Goal: Task Accomplishment & Management: Manage account settings

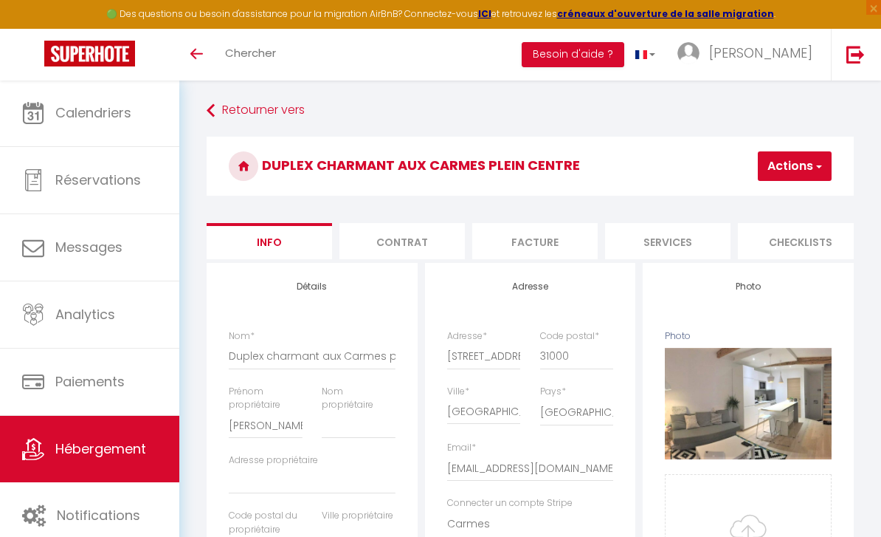
select select "4"
select select "2"
select select "1"
select select "16:00"
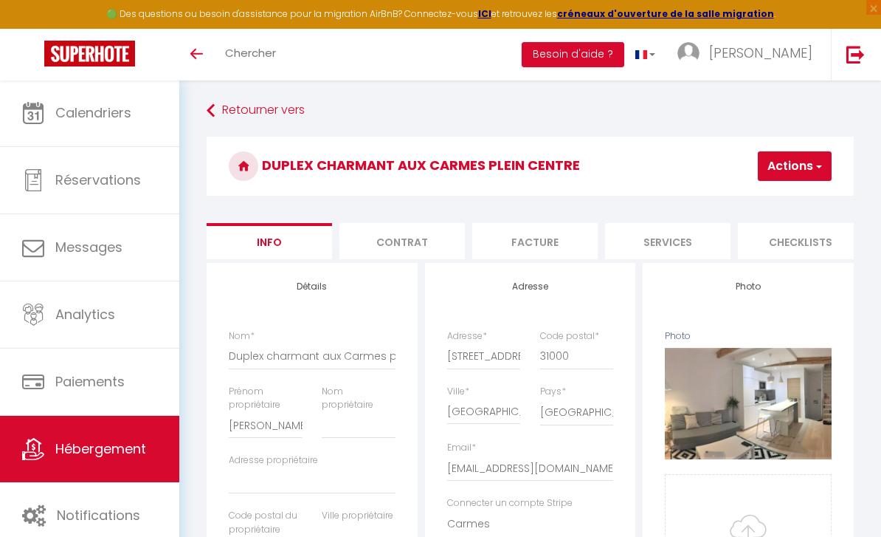
select select
select select "11:00"
select select "30"
select select "120"
select select "28"
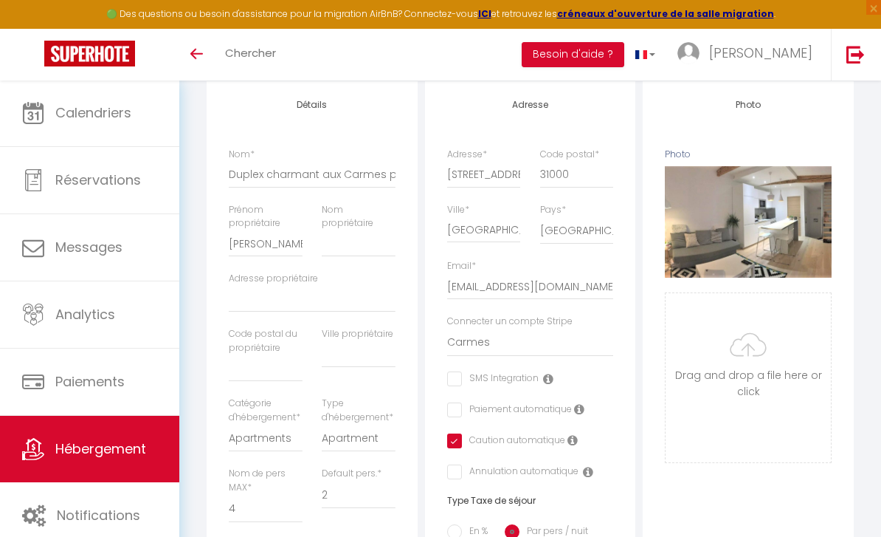
scroll to position [183, 0]
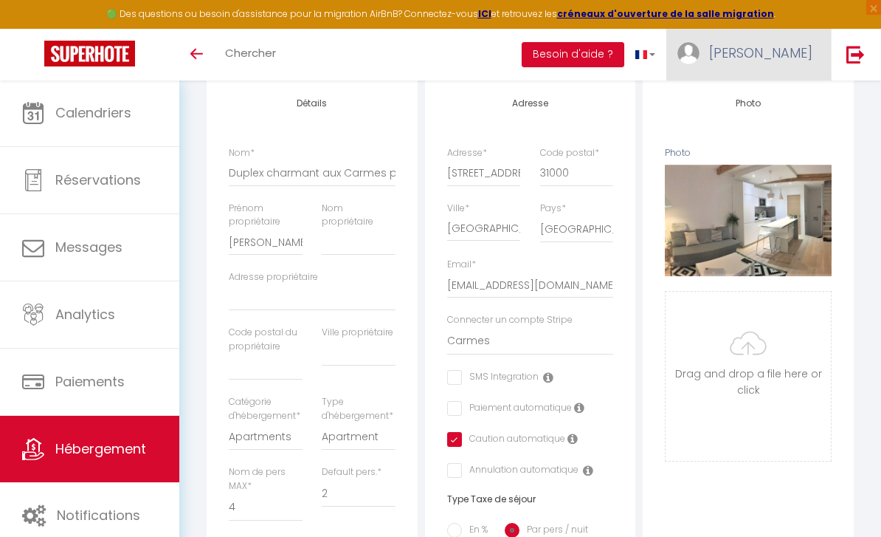
click at [796, 57] on span "[PERSON_NAME]" at bounding box center [760, 53] width 103 height 18
click at [104, 403] on div at bounding box center [440, 268] width 881 height 537
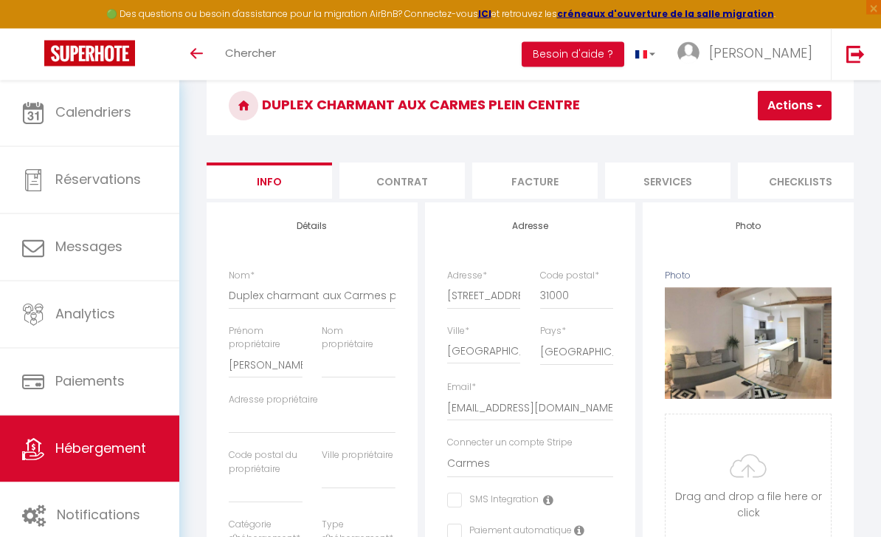
scroll to position [0, 0]
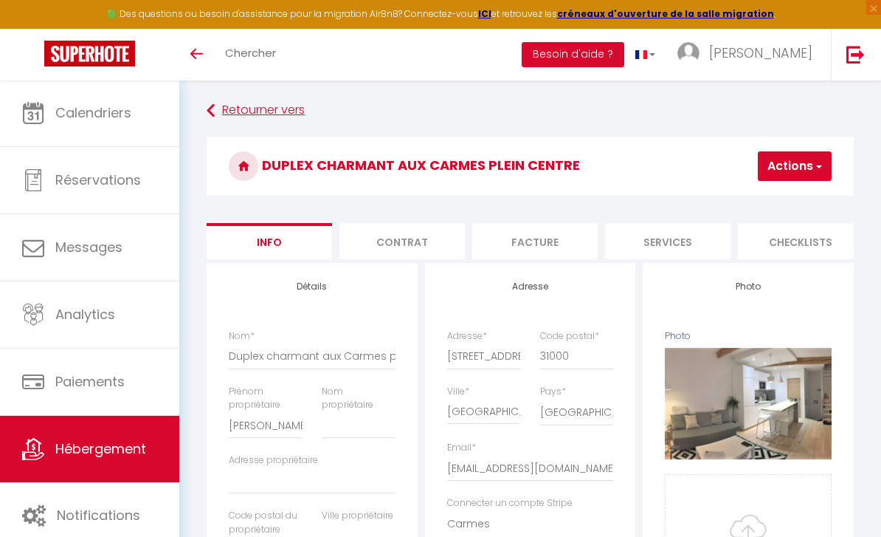
click at [284, 114] on link "Retourner vers" at bounding box center [530, 110] width 647 height 27
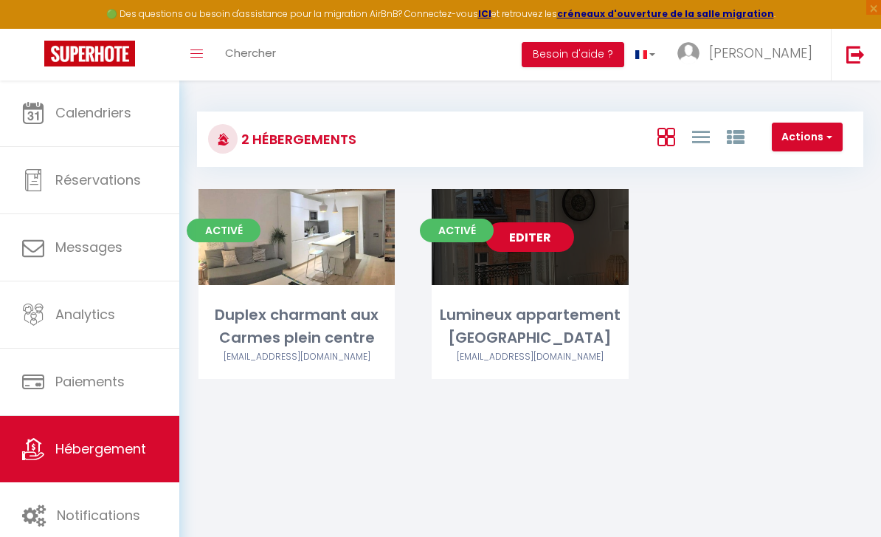
click at [559, 234] on link "Editer" at bounding box center [530, 237] width 89 height 30
select select "3"
select select "2"
select select "1"
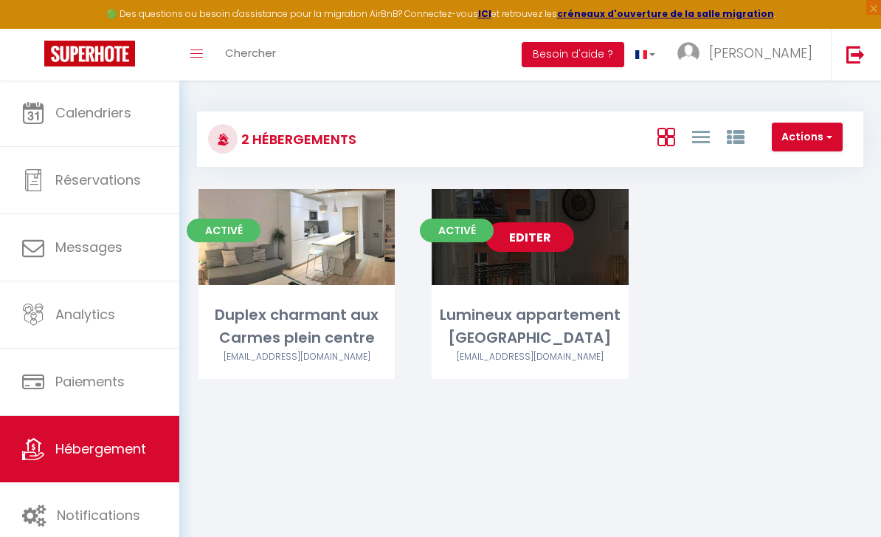
select select
select select "28"
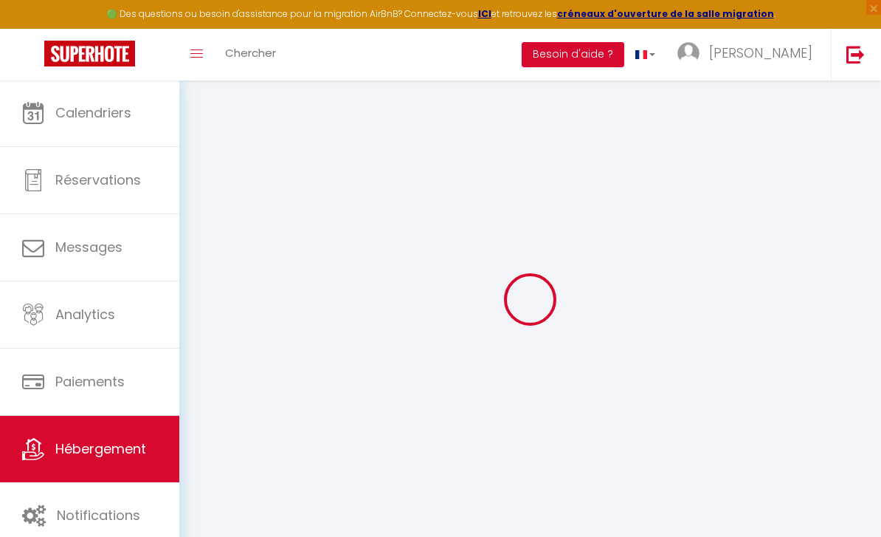
select select
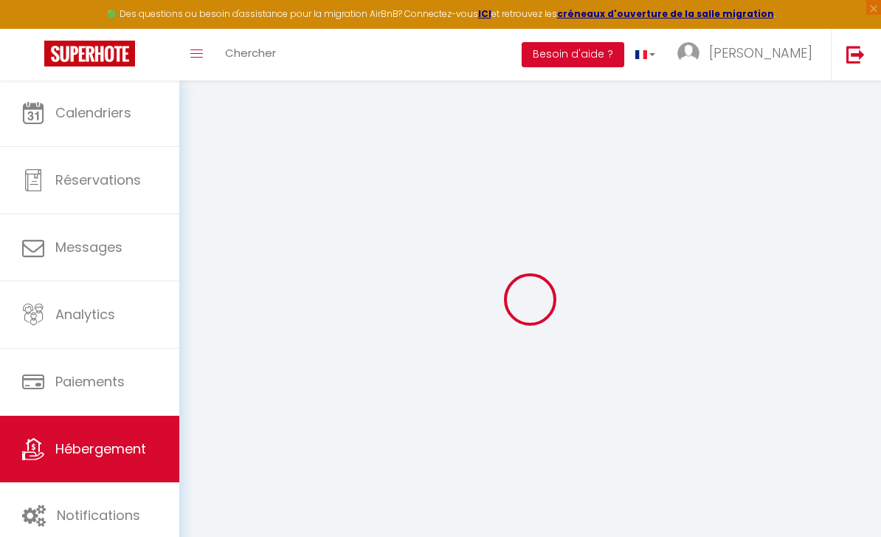
select select
checkbox input "false"
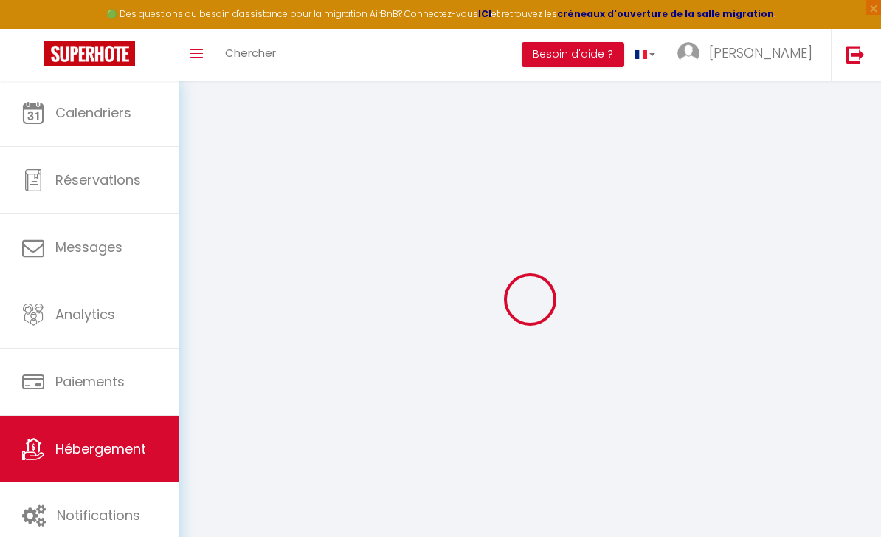
select select
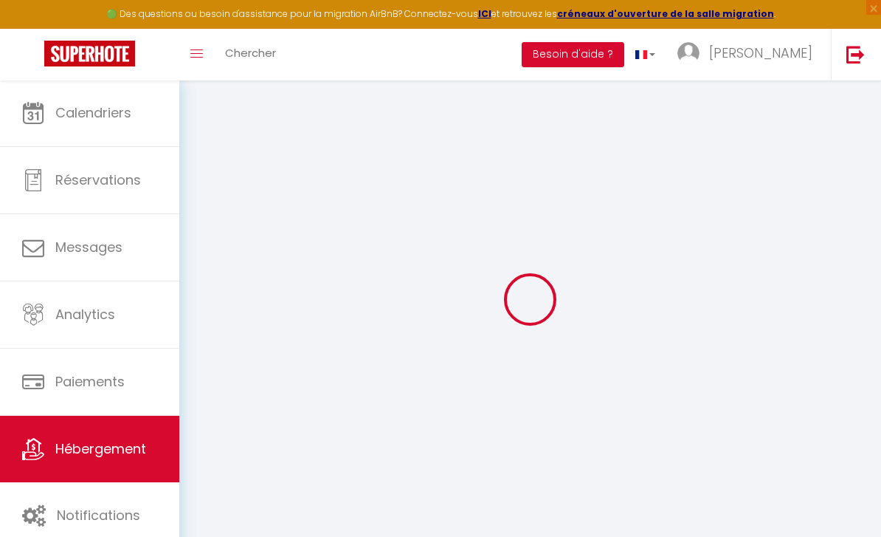
select select
checkbox input "false"
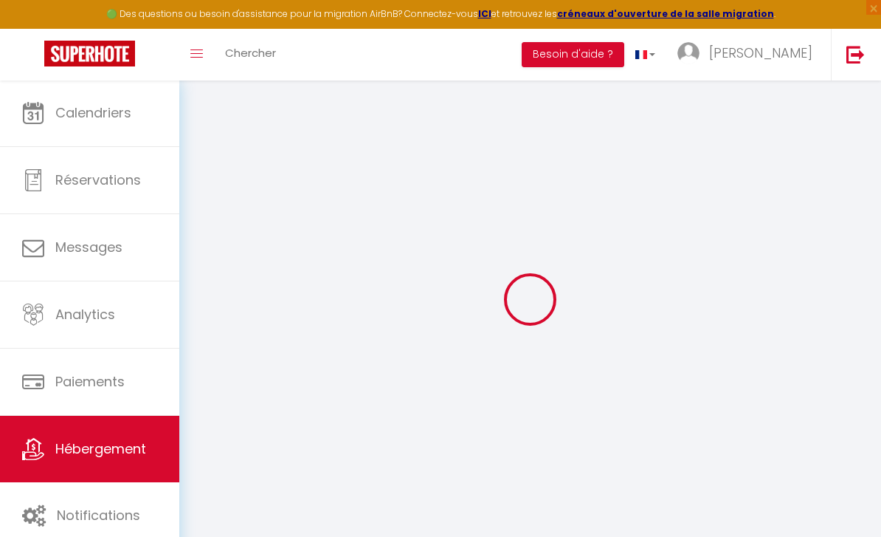
checkbox input "false"
select select
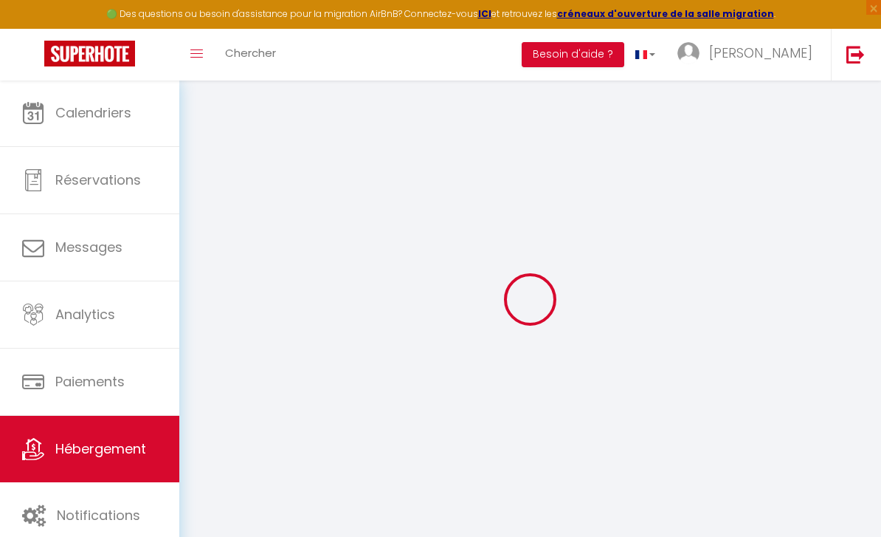
select select
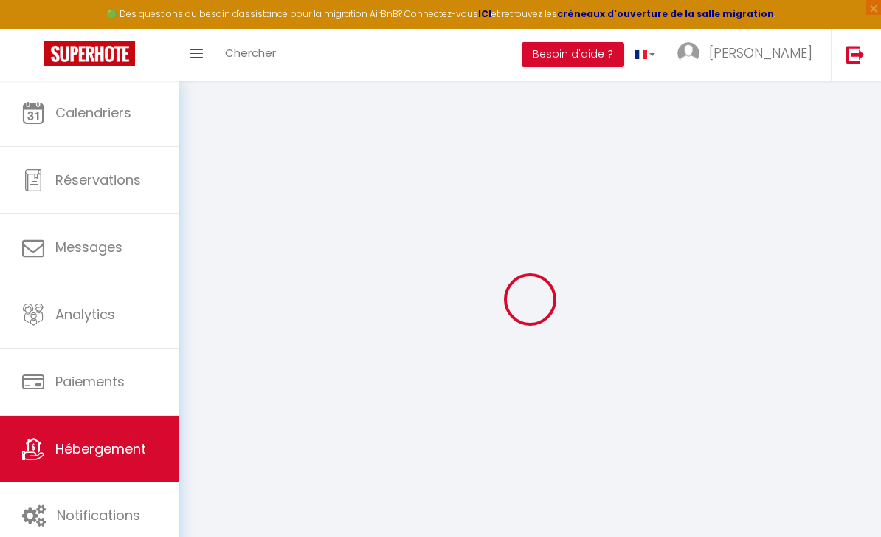
checkbox input "false"
select select
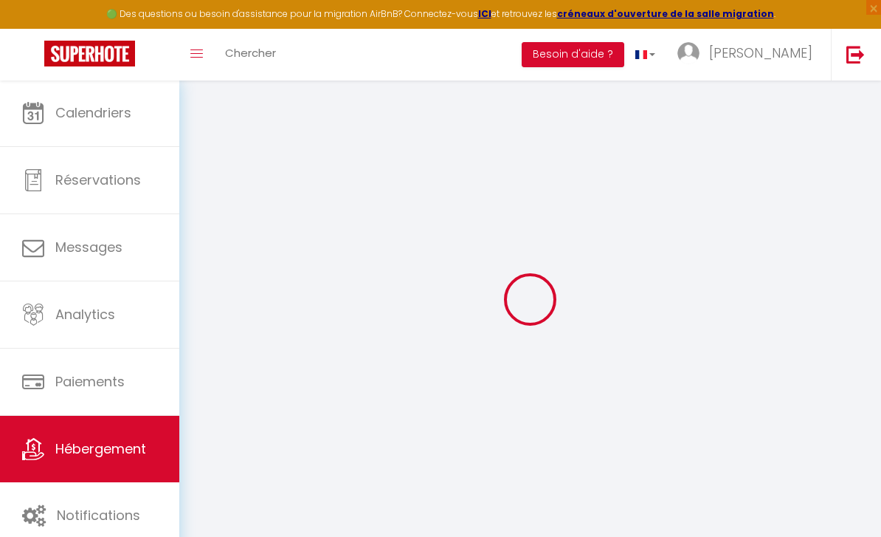
select select
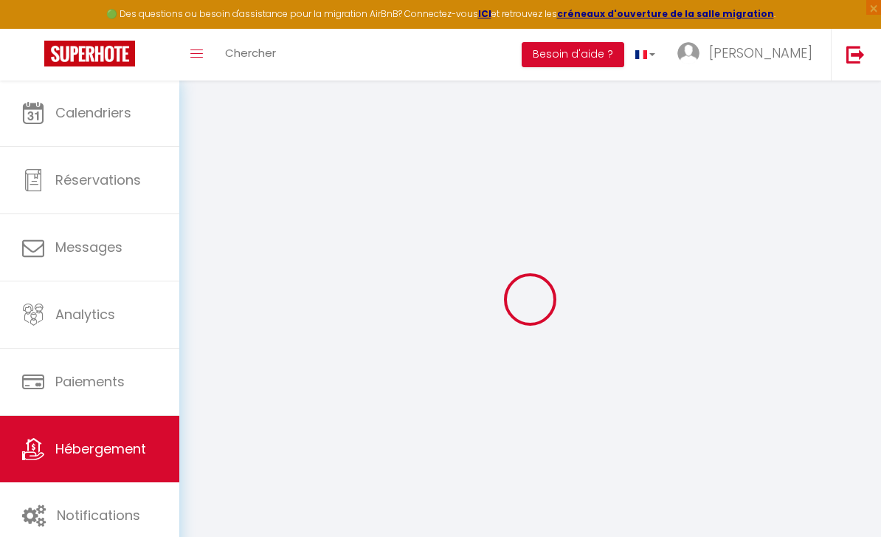
select select
checkbox input "false"
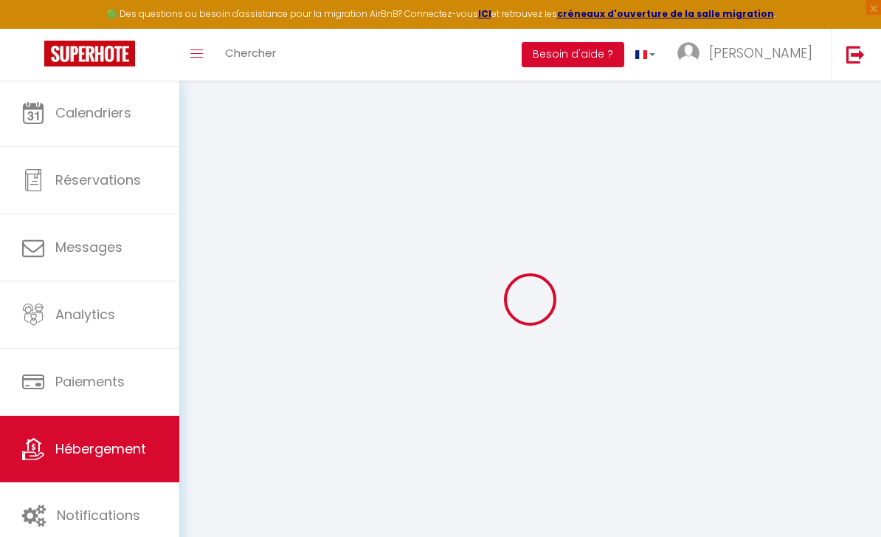
checkbox input "false"
select select
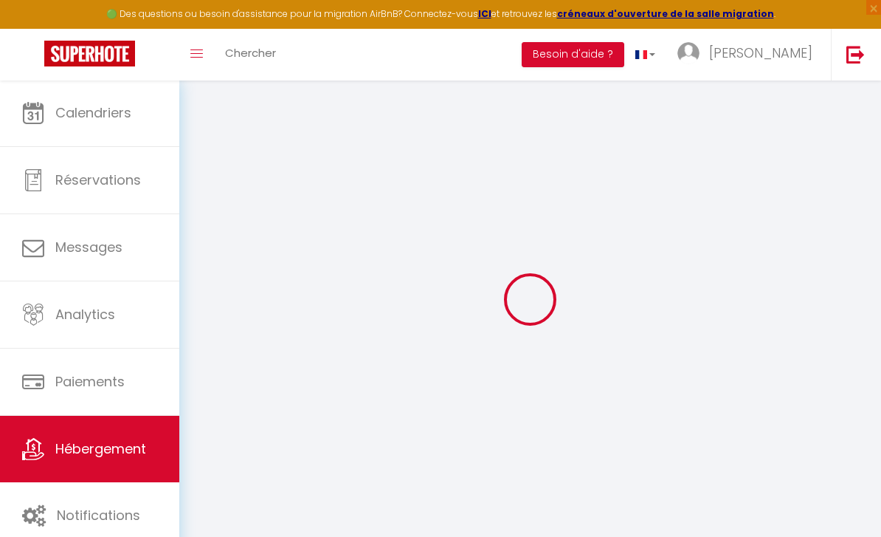
select select
checkbox input "false"
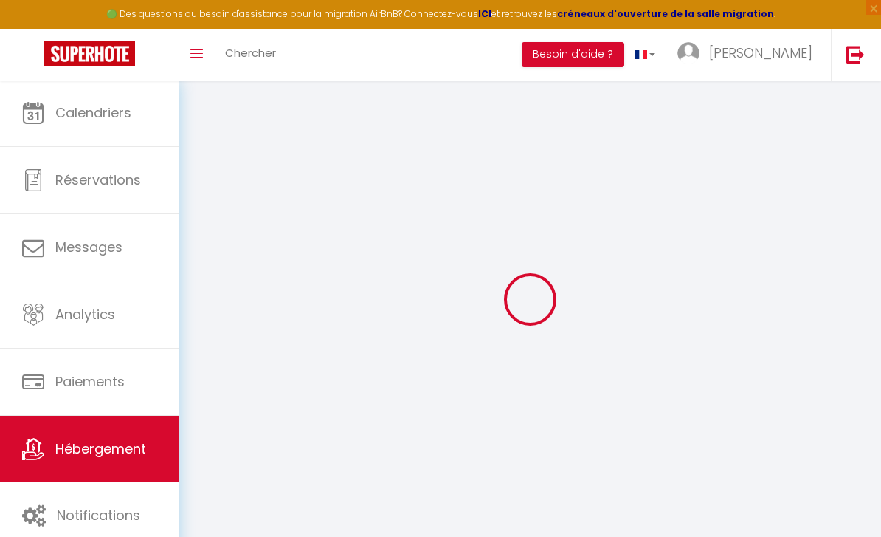
checkbox input "false"
select select
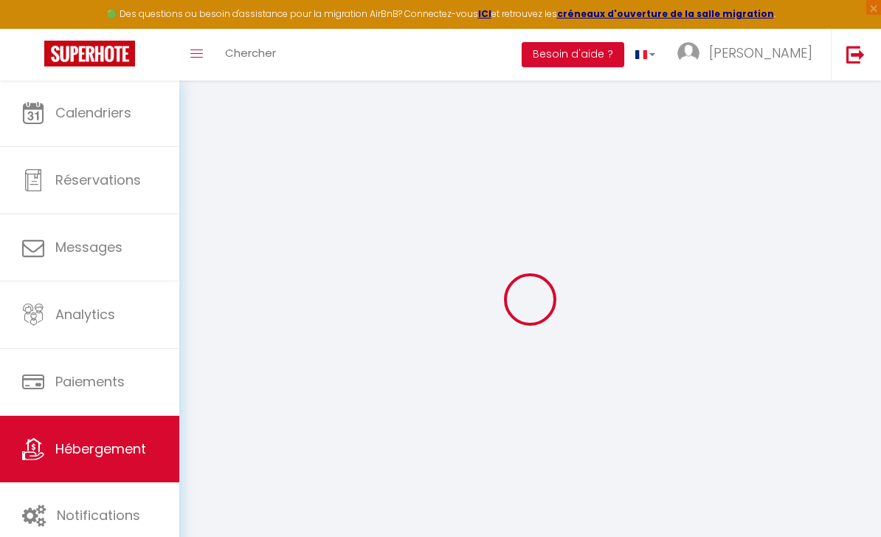
type input "Lumineux appartement [GEOGRAPHIC_DATA]"
type input "[PERSON_NAME]"
type input "81"
select select
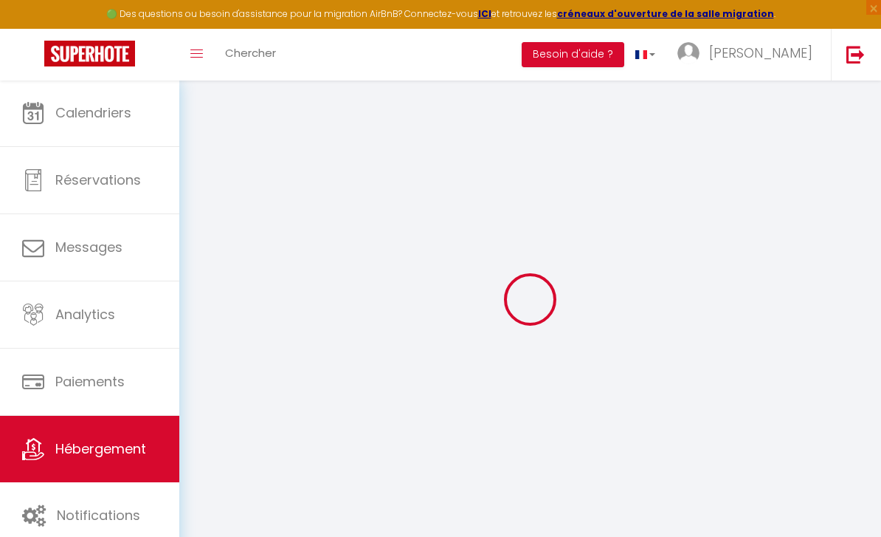
select select
type input "[STREET_ADDRESS]"
type input "31000"
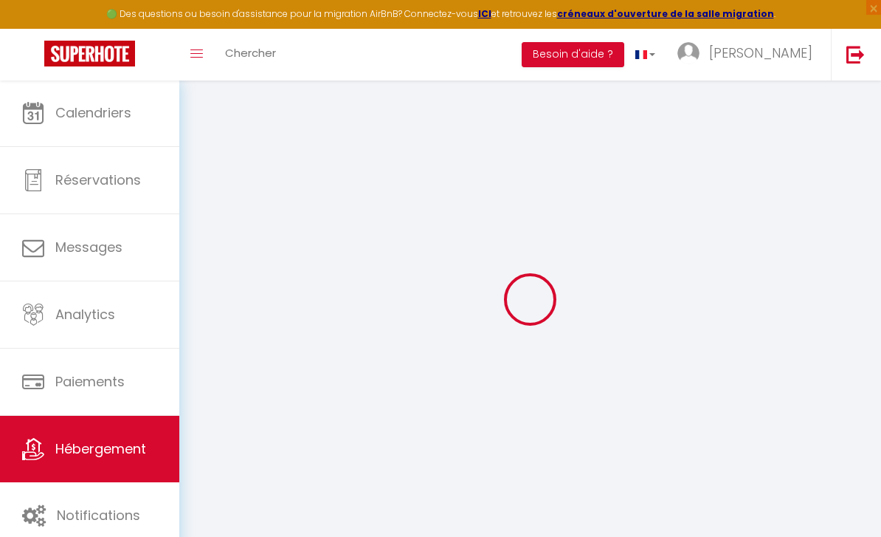
type input "[GEOGRAPHIC_DATA]"
type input "[EMAIL_ADDRESS][DOMAIN_NAME]"
select select
checkbox input "false"
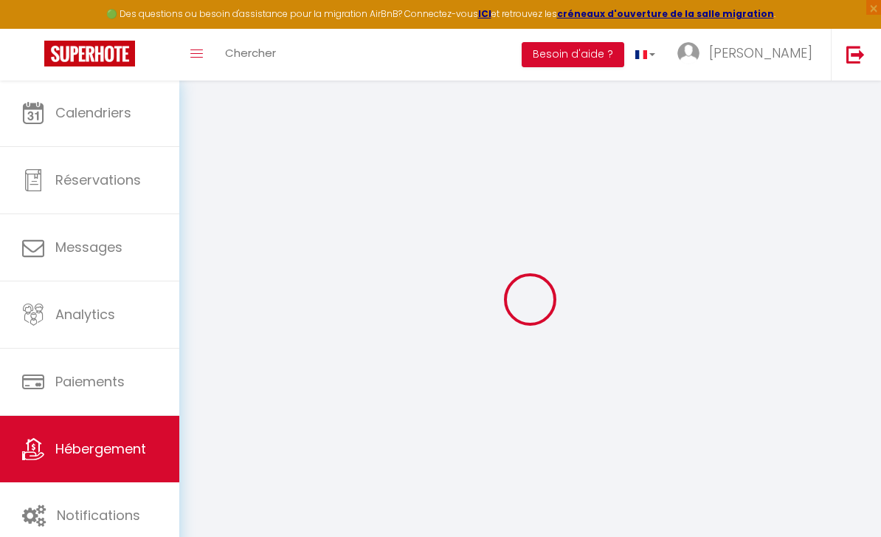
checkbox input "false"
type input "0"
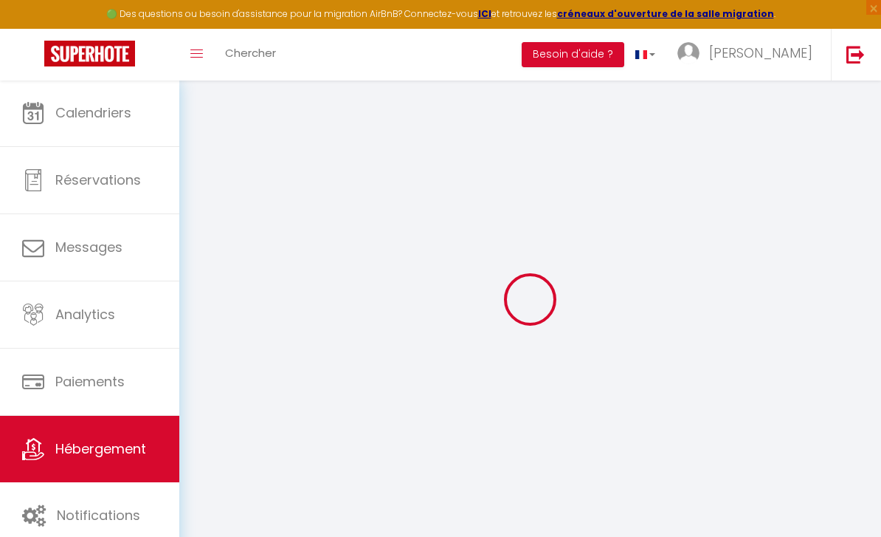
type input "0"
select select
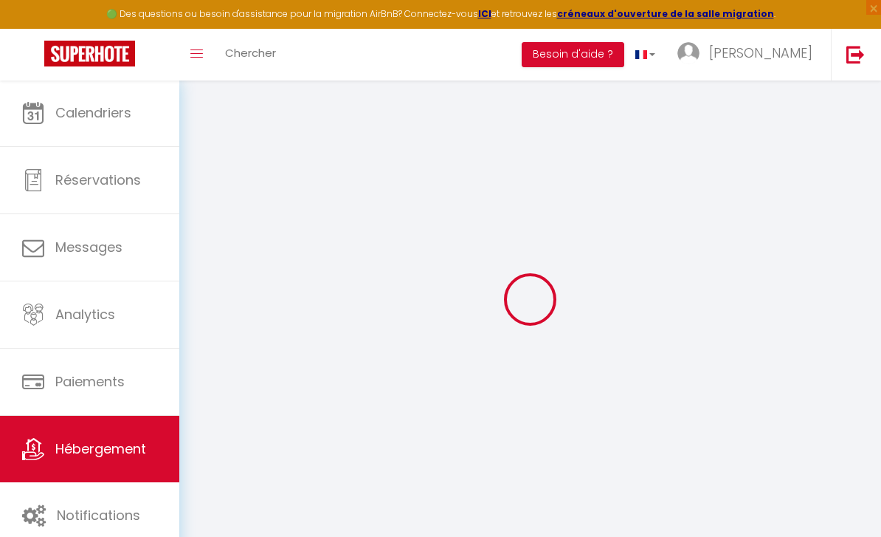
select select
checkbox input "false"
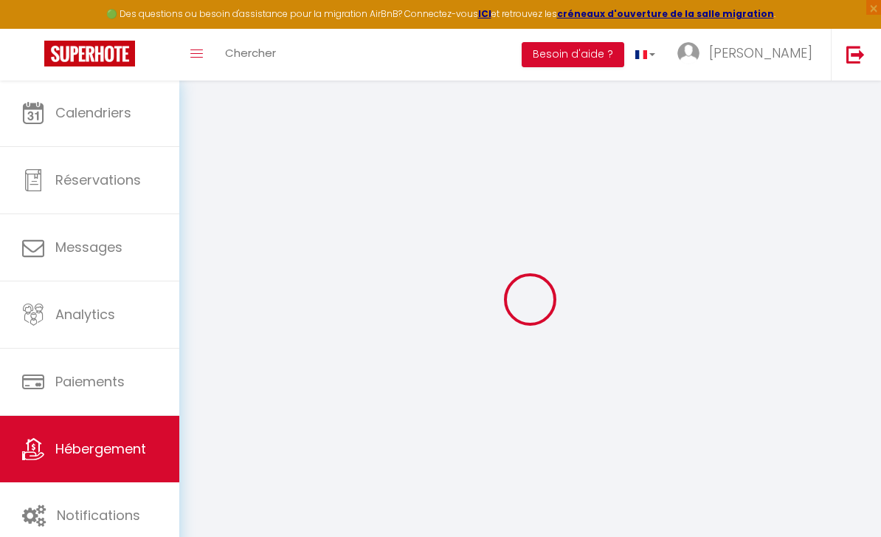
checkbox input "false"
select select
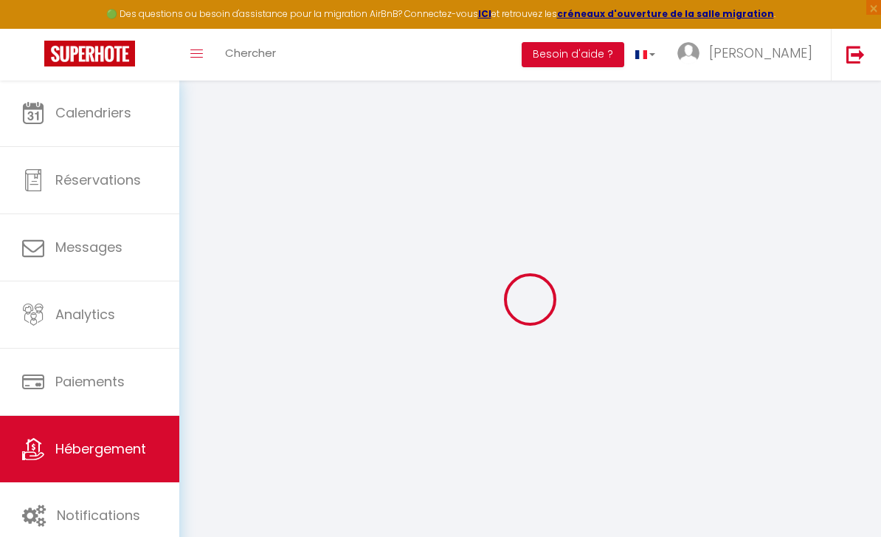
select select
checkbox input "false"
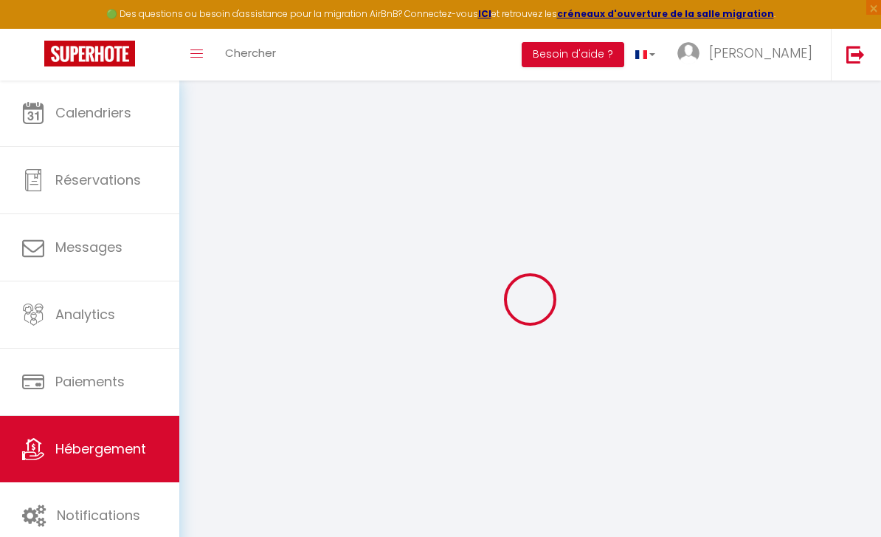
checkbox input "false"
select select
checkbox input "false"
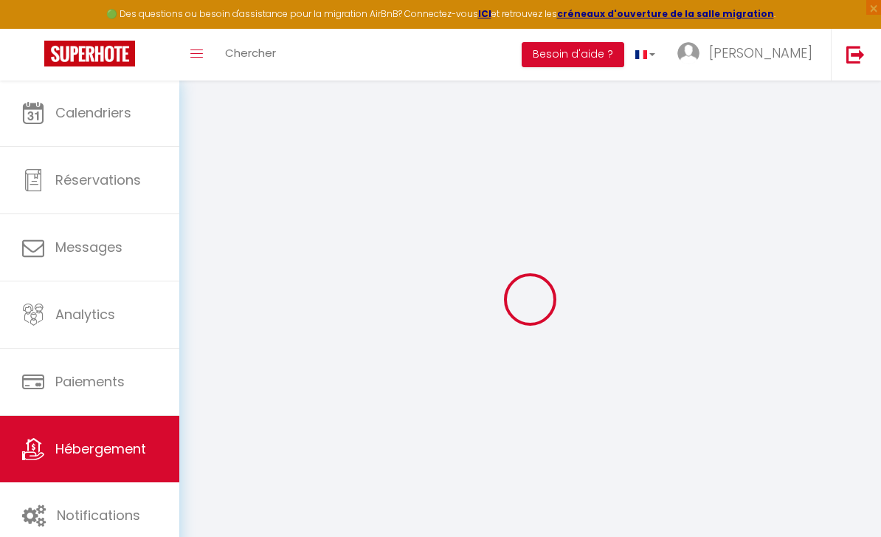
checkbox input "false"
select select "16:00"
select select
select select "11:00"
select select "30"
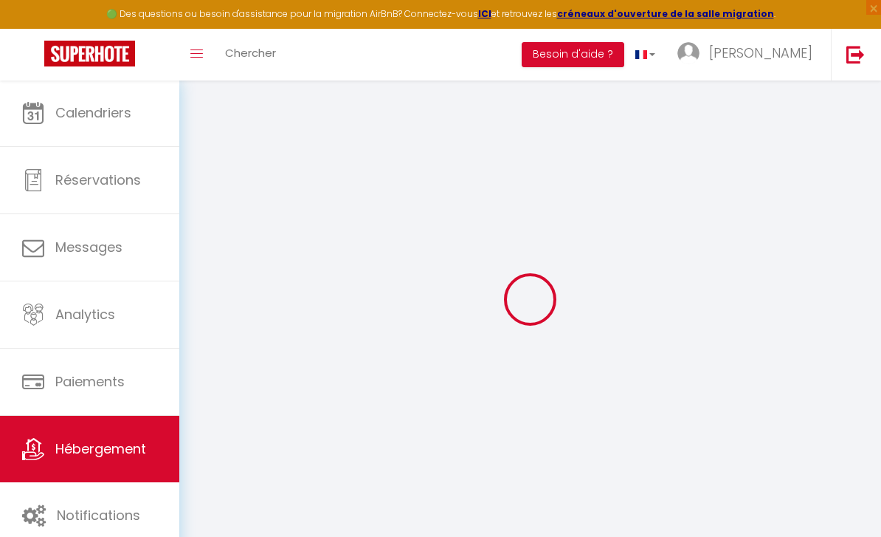
select select "120"
select select
checkbox input "false"
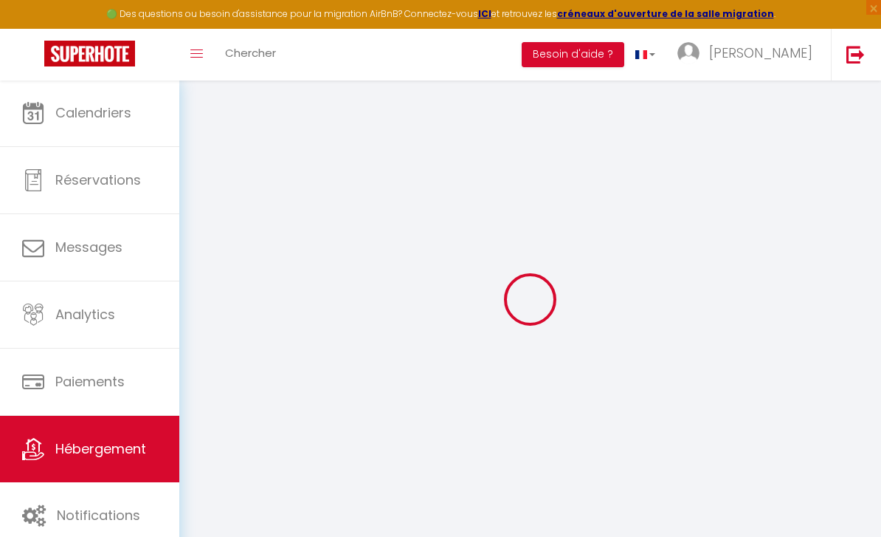
checkbox input "false"
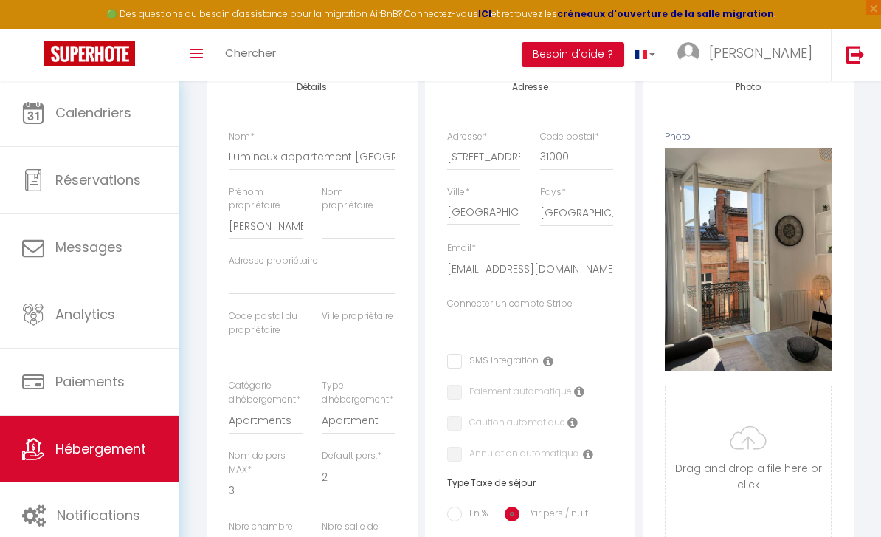
scroll to position [211, 0]
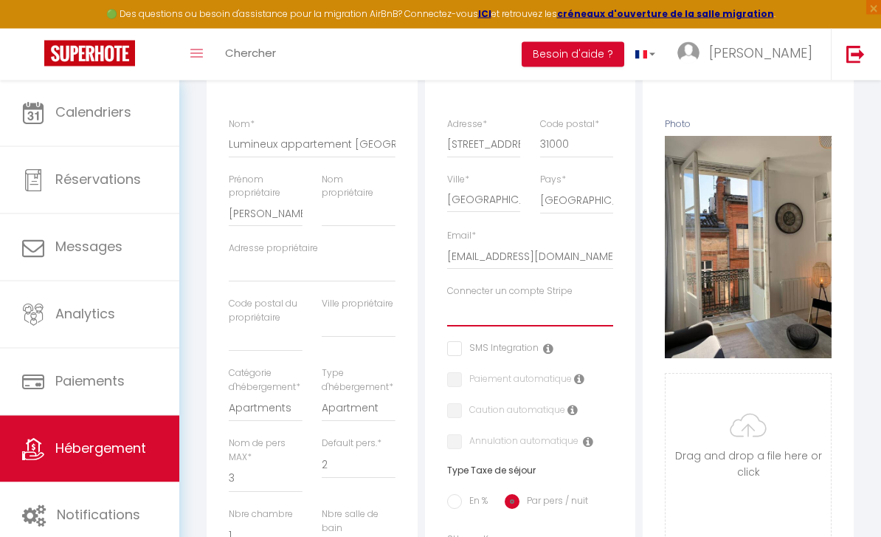
click at [583, 309] on select "Carmes" at bounding box center [530, 313] width 167 height 28
select select "15972"
select select
checkbox input "false"
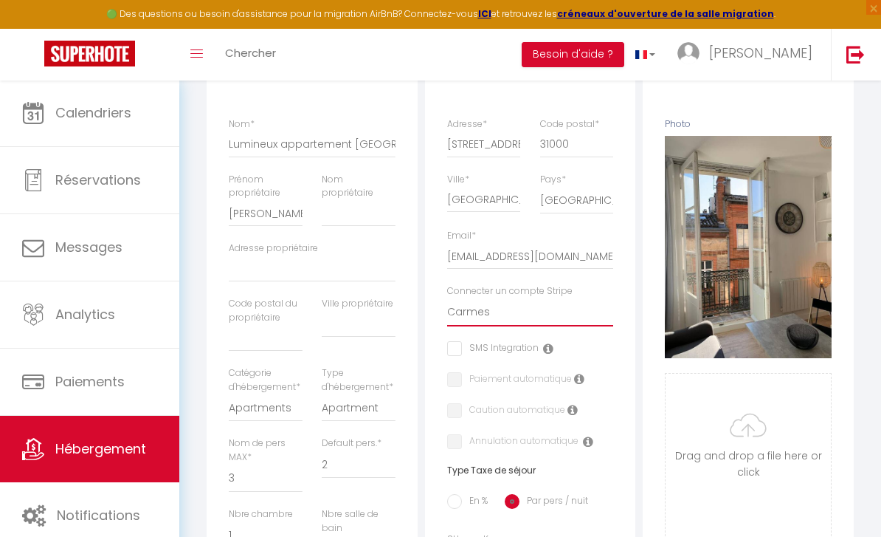
checkbox input "false"
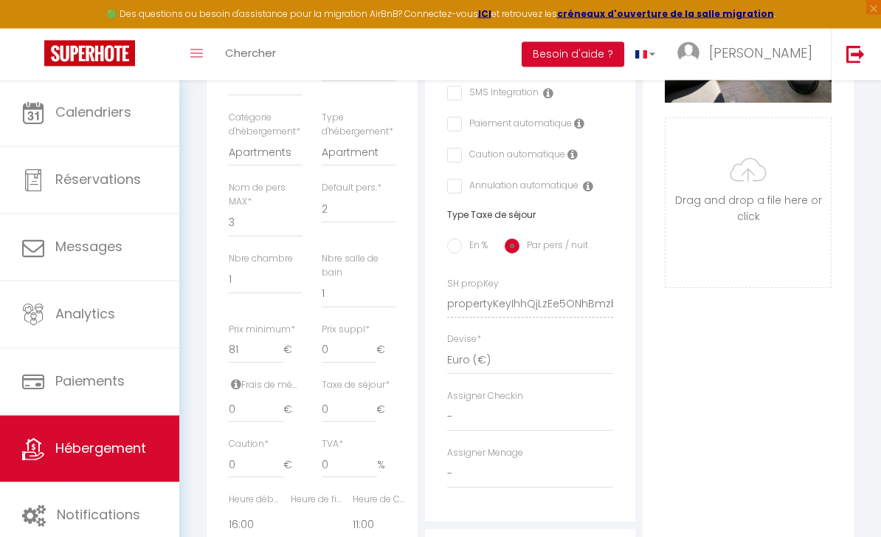
scroll to position [472, 0]
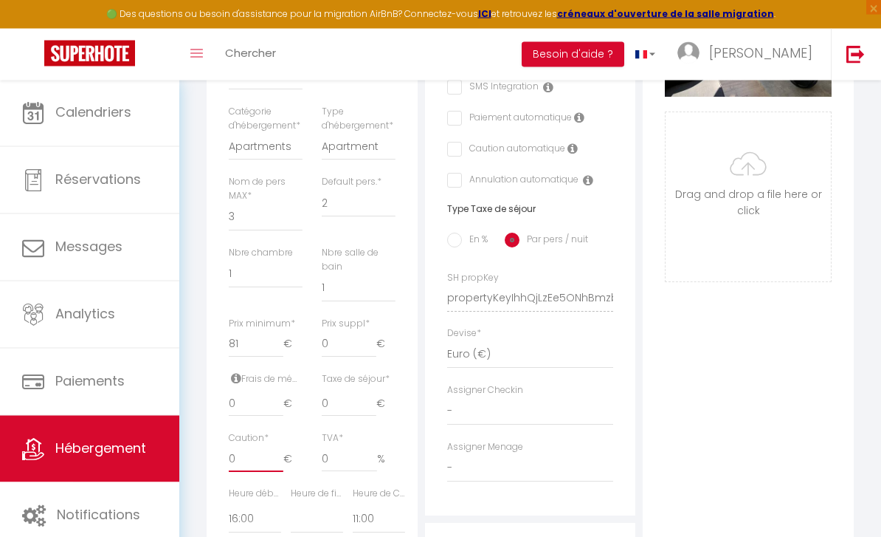
click at [269, 460] on input "0" at bounding box center [256, 459] width 55 height 27
select select
checkbox input "false"
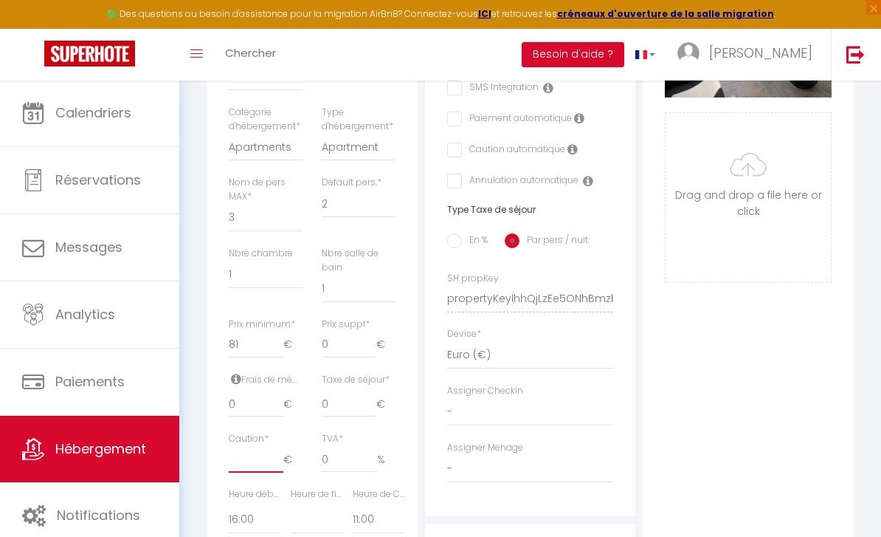
checkbox input "false"
type input "8"
select select
checkbox input "false"
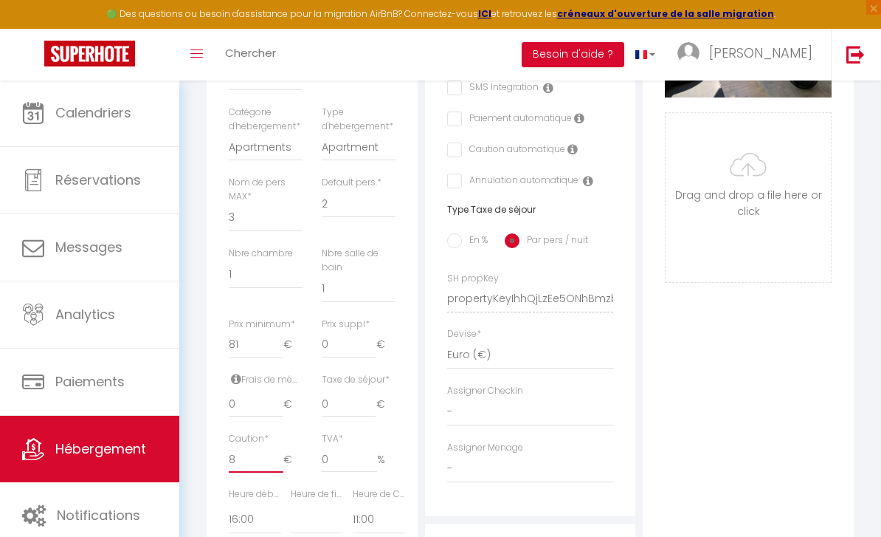
checkbox input "false"
type input "80"
select select
checkbox input "false"
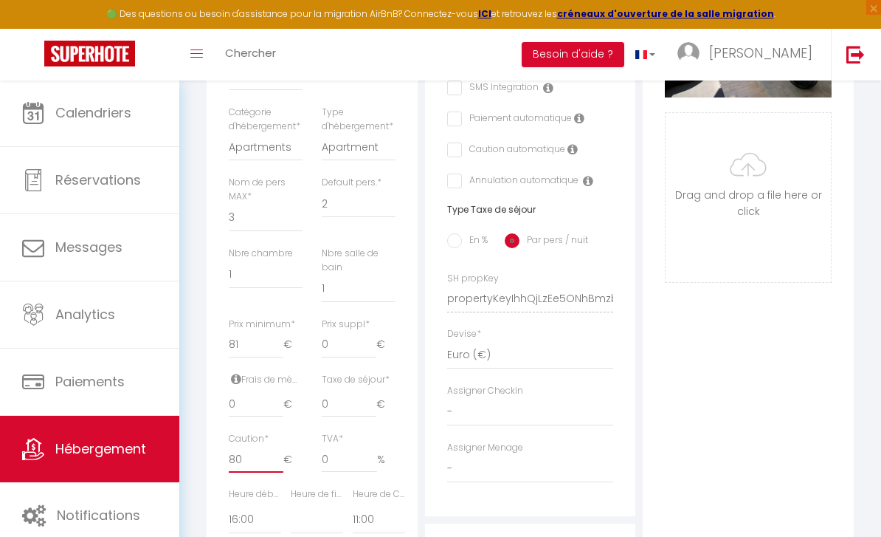
checkbox input "false"
type input "800"
select select
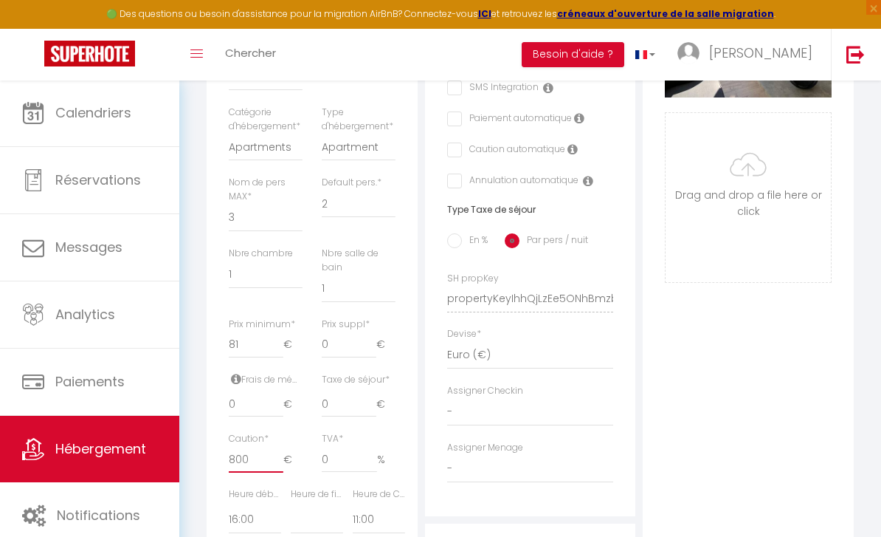
checkbox input "false"
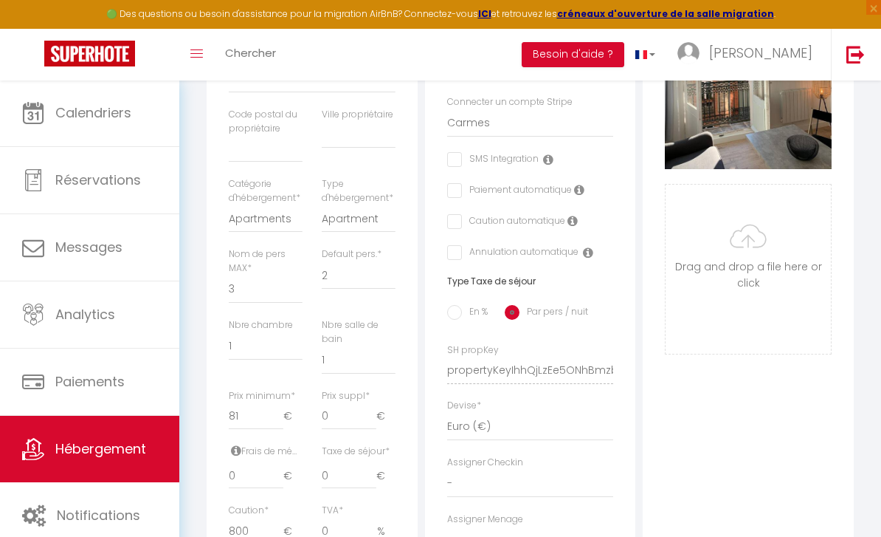
scroll to position [398, 0]
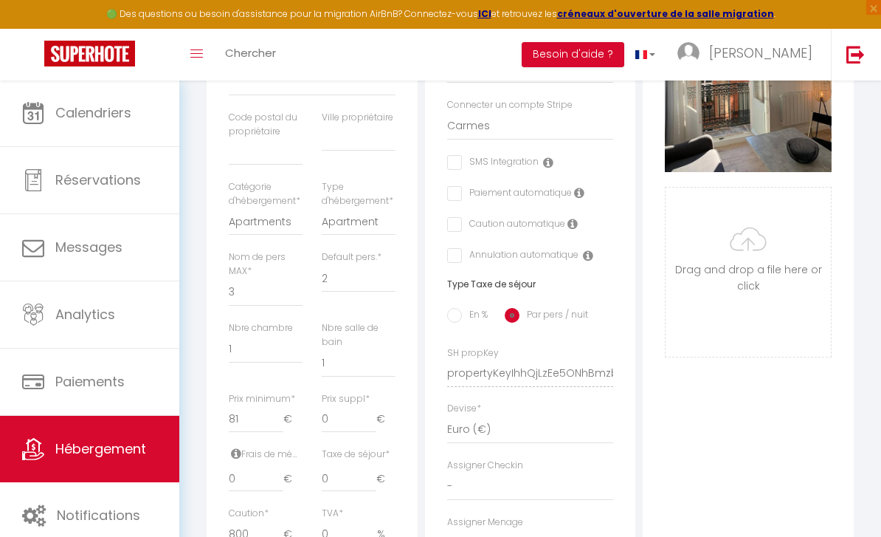
type input "800"
click at [462, 218] on label "Caution automatique" at bounding box center [513, 225] width 103 height 16
click at [455, 225] on input "checkbox" at bounding box center [452, 224] width 10 height 15
checkbox input "true"
select select
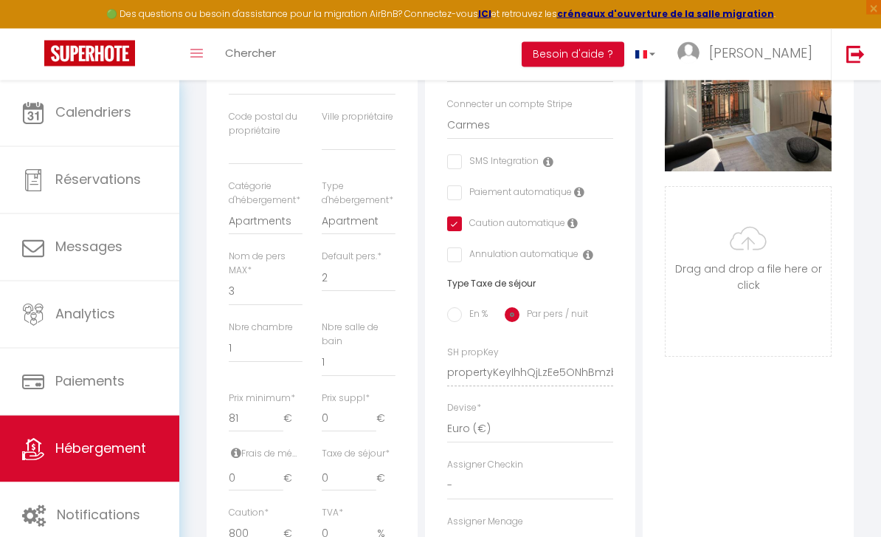
checkbox input "false"
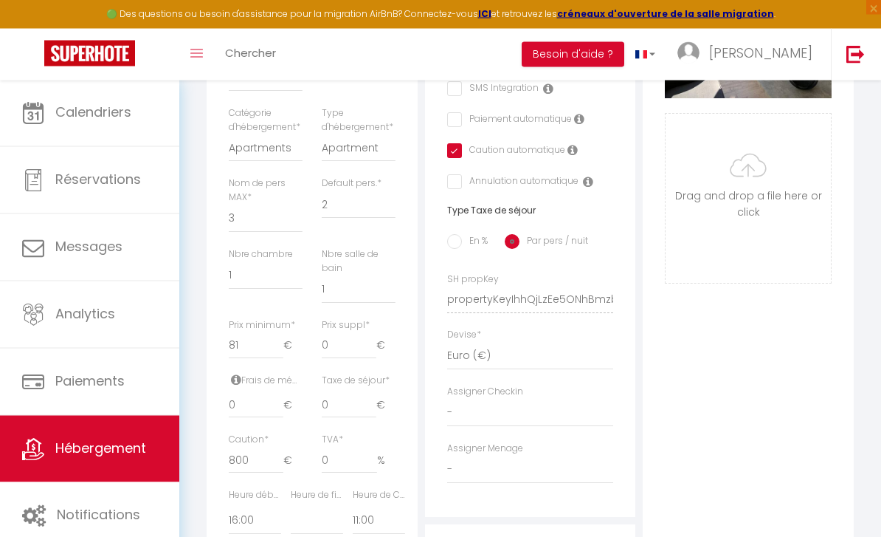
scroll to position [470, 0]
click at [467, 157] on label "Caution automatique" at bounding box center [513, 153] width 103 height 16
click at [455, 148] on input "checkbox" at bounding box center [452, 152] width 10 height 15
checkbox input "false"
select select
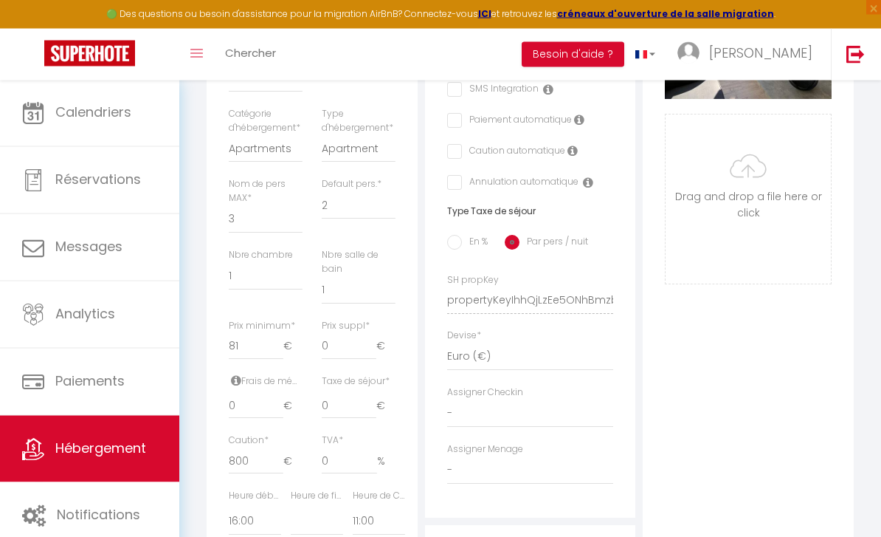
checkbox input "false"
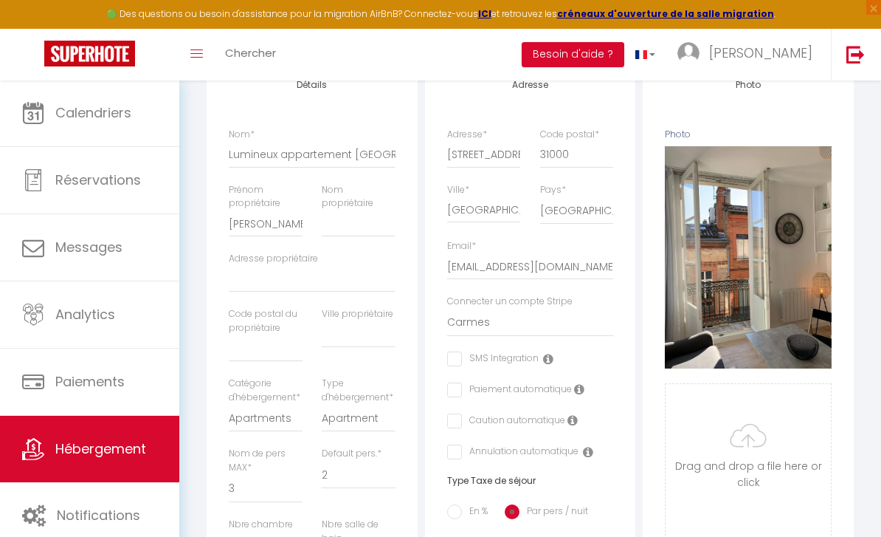
scroll to position [0, 0]
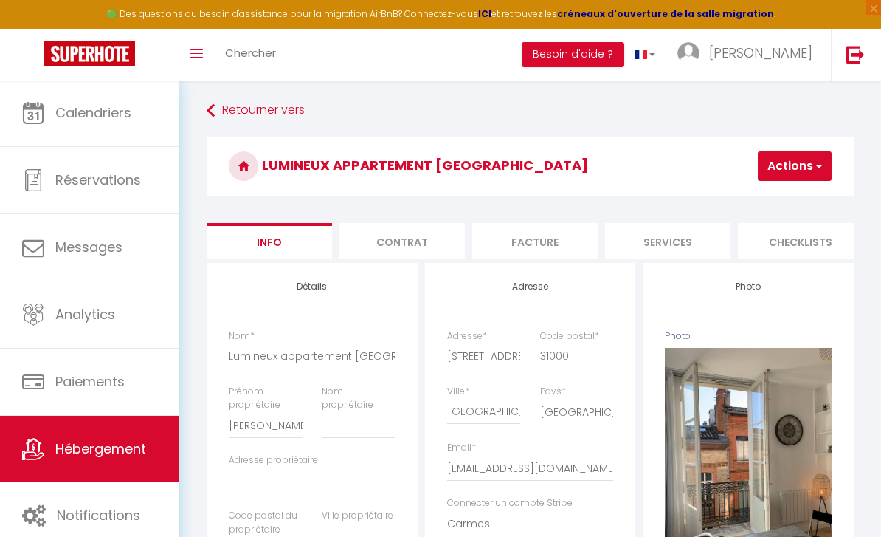
click at [804, 169] on button "Actions" at bounding box center [795, 166] width 74 height 30
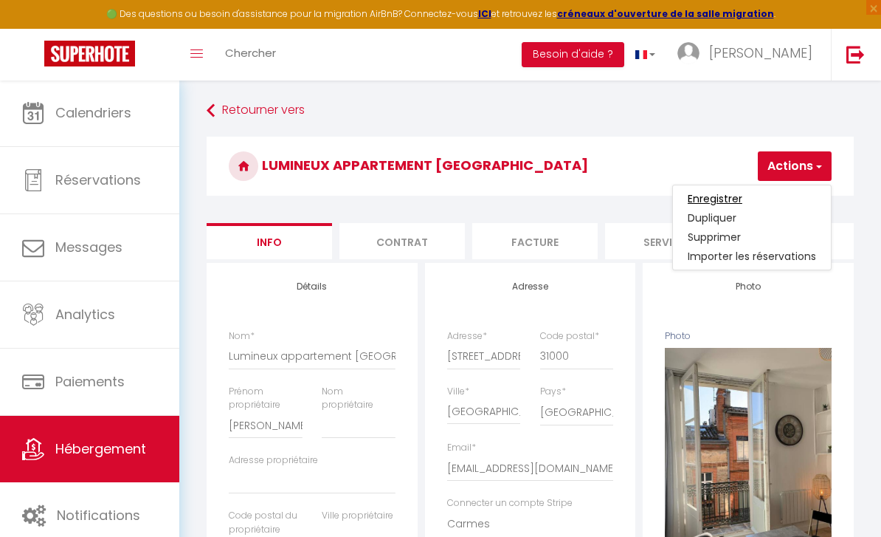
click at [741, 193] on input "Enregistrer" at bounding box center [715, 198] width 55 height 15
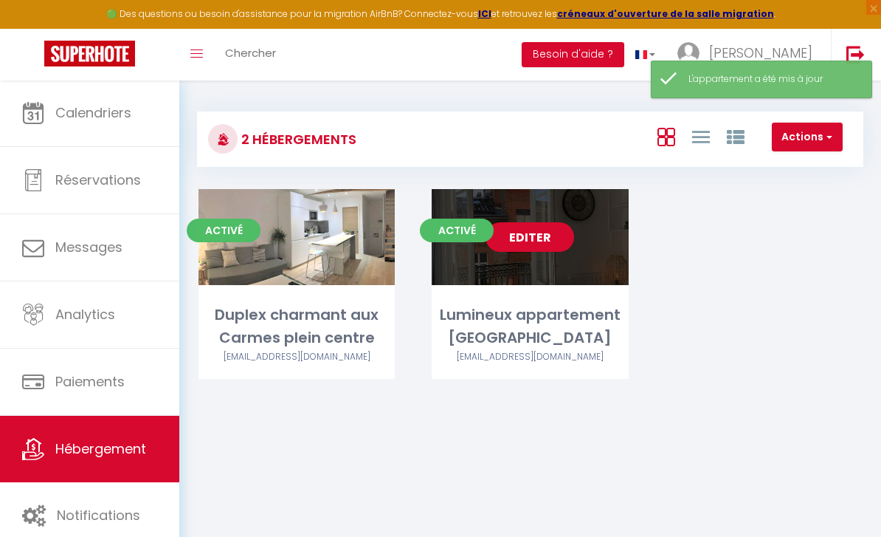
click at [559, 239] on link "Editer" at bounding box center [530, 237] width 89 height 30
select select "3"
select select "2"
select select "1"
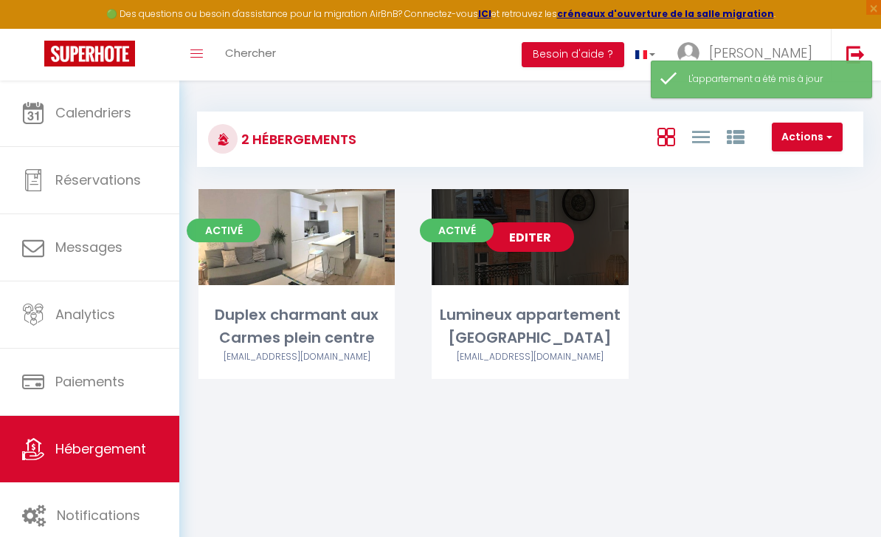
select select
select select "28"
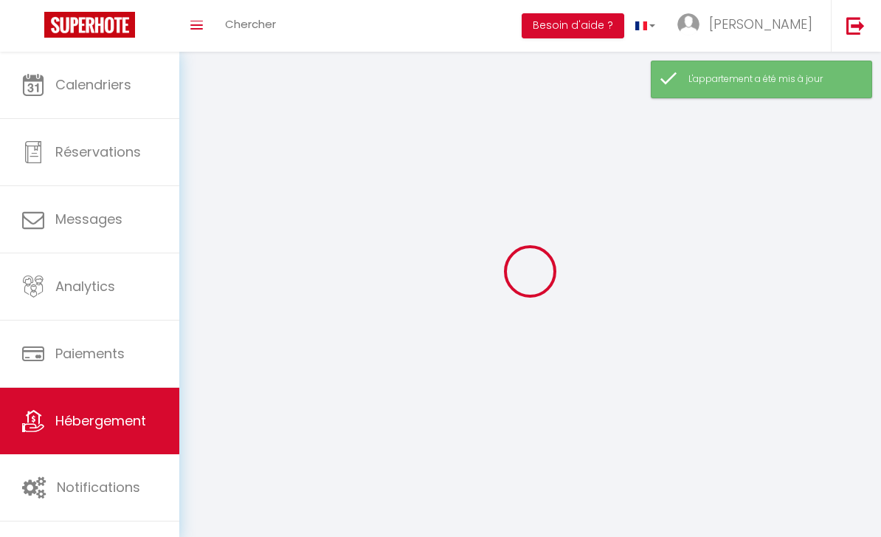
select select
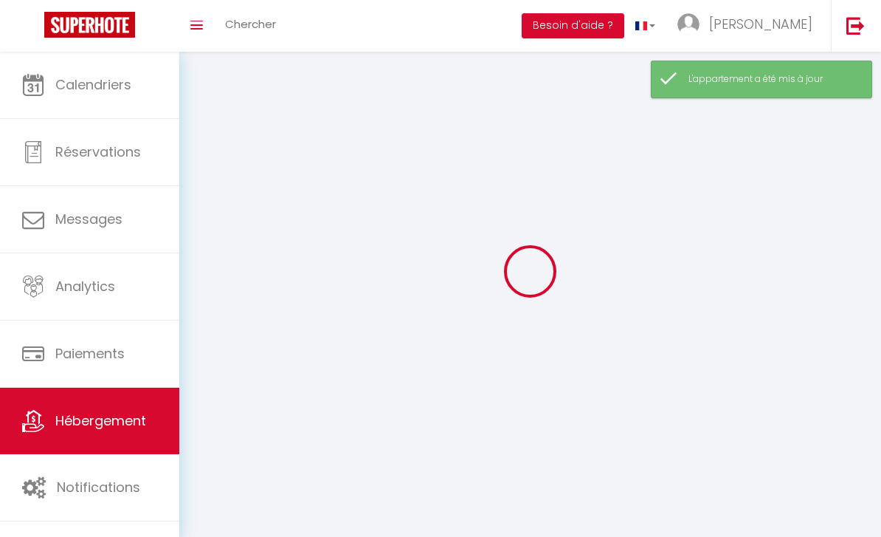
select select
checkbox input "false"
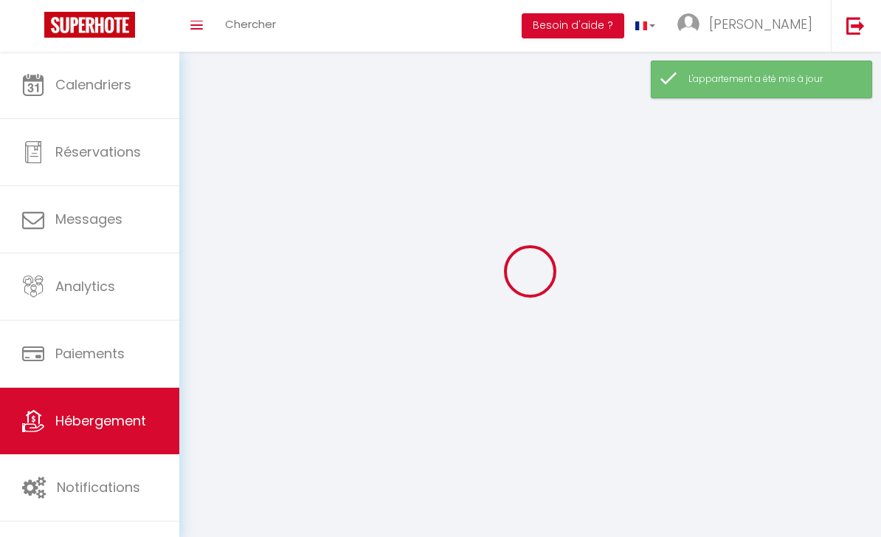
select select
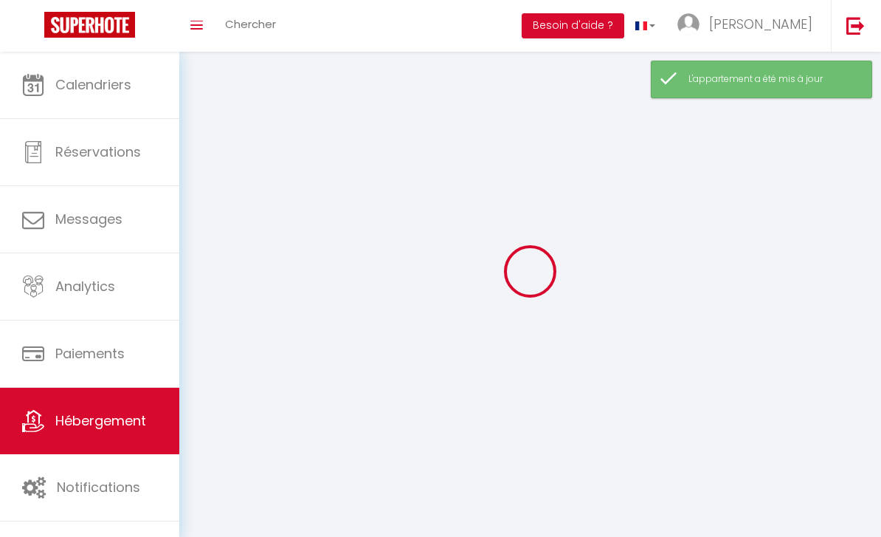
select select
checkbox input "false"
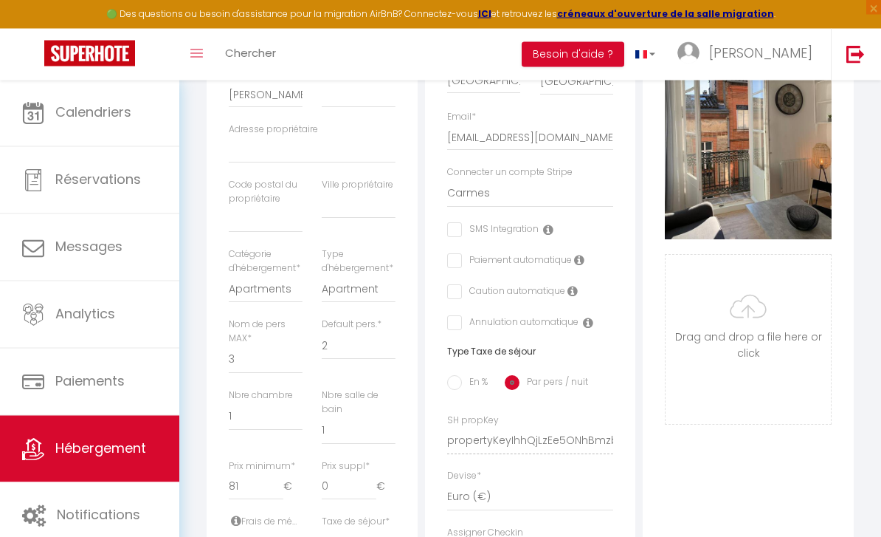
click at [455, 292] on input "checkbox" at bounding box center [452, 292] width 10 height 15
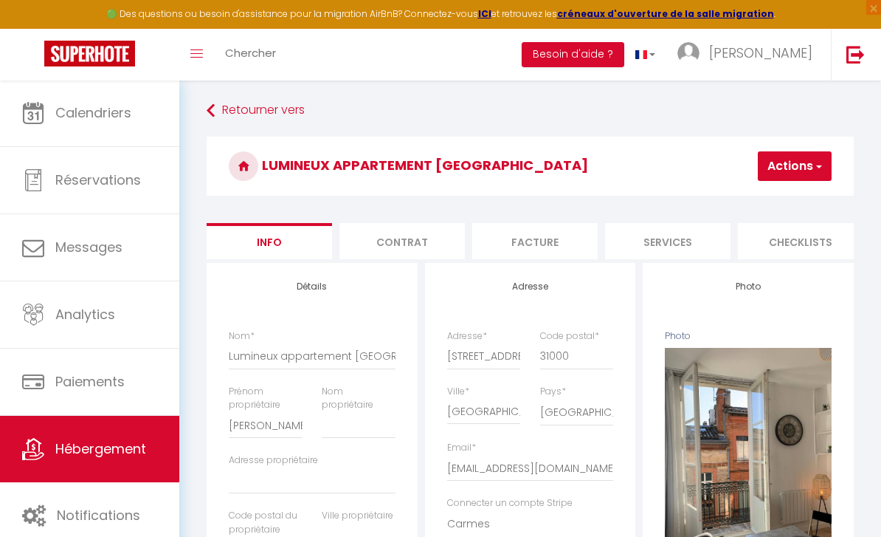
click at [802, 167] on button "Actions" at bounding box center [795, 166] width 74 height 30
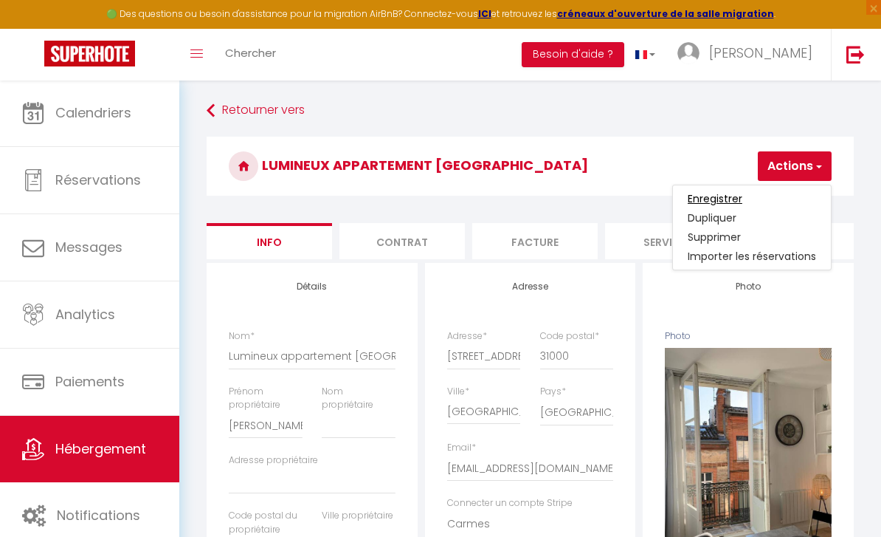
click at [727, 204] on input "Enregistrer" at bounding box center [715, 198] width 55 height 15
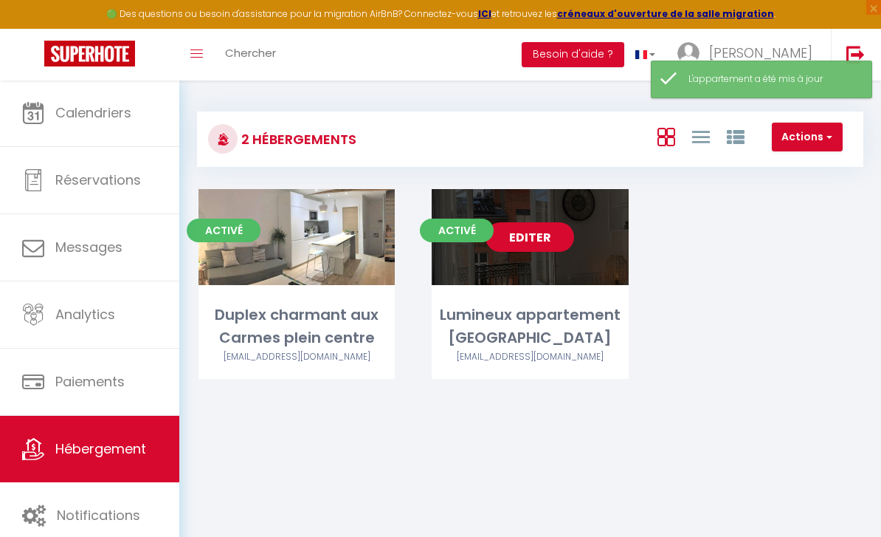
click at [559, 250] on link "Editer" at bounding box center [530, 237] width 89 height 30
click at [554, 218] on div "Editer" at bounding box center [530, 237] width 196 height 96
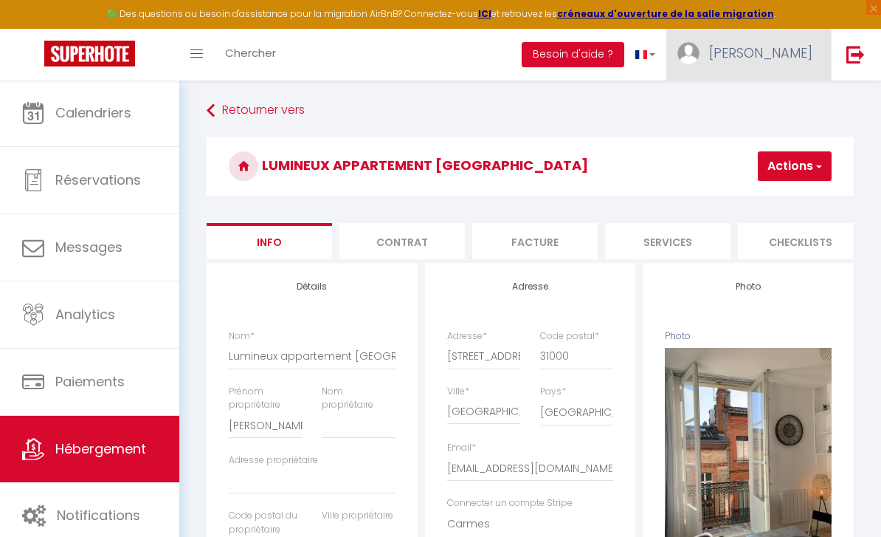
click at [790, 60] on span "[PERSON_NAME]" at bounding box center [760, 53] width 103 height 18
click at [123, 110] on div at bounding box center [440, 268] width 881 height 537
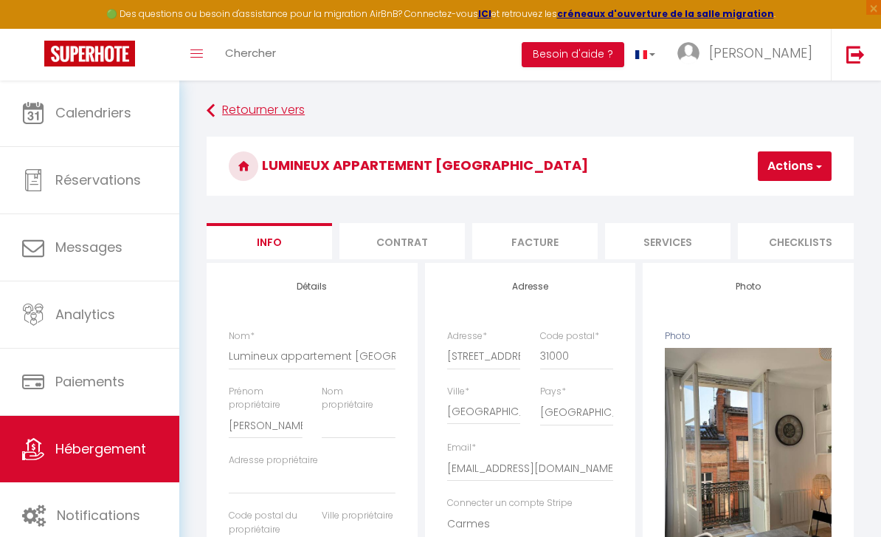
click at [279, 106] on link "Retourner vers" at bounding box center [530, 110] width 647 height 27
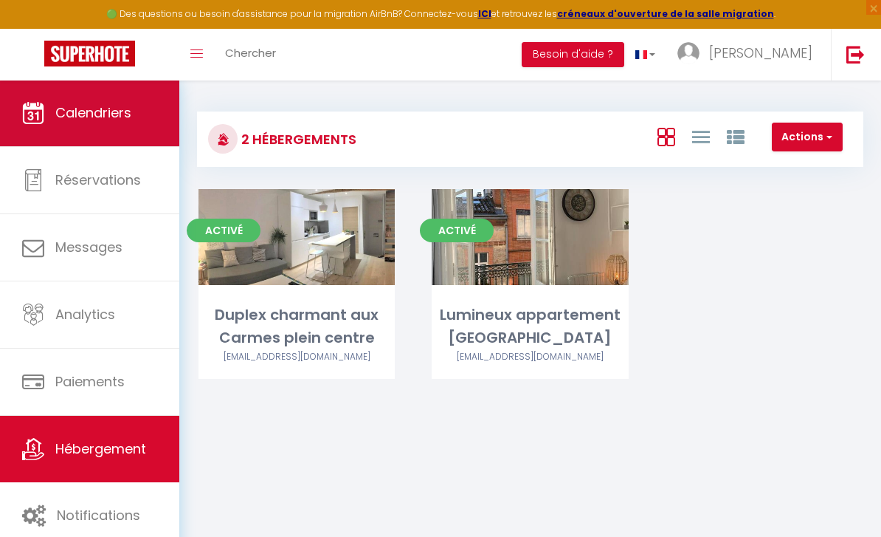
click at [120, 117] on span "Calendriers" at bounding box center [93, 112] width 76 height 18
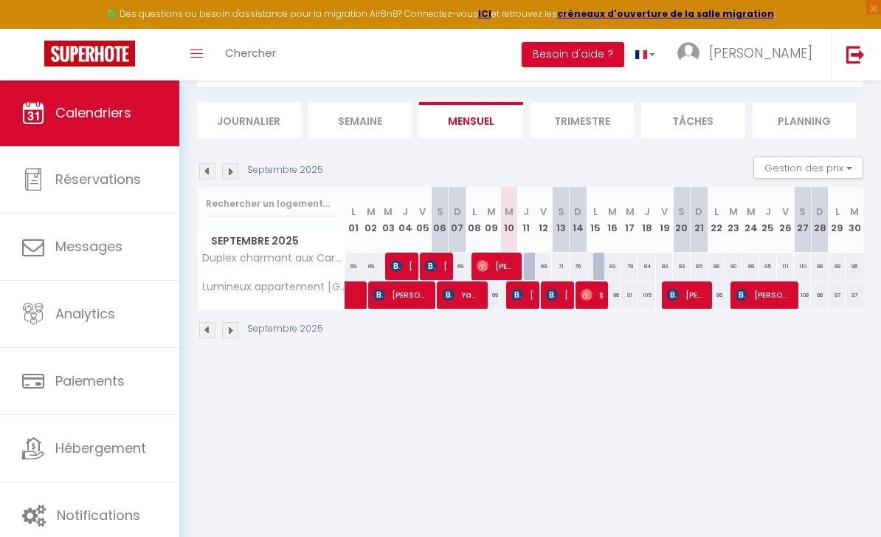
scroll to position [127, 0]
